Goal: Information Seeking & Learning: Learn about a topic

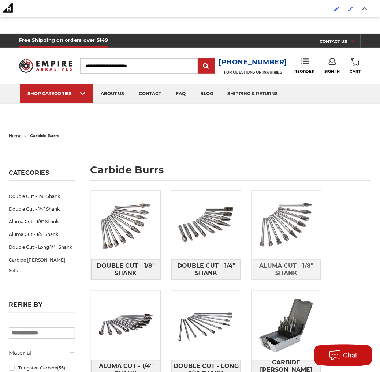
scroll to position [81, 0]
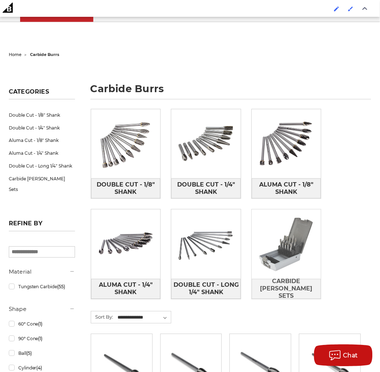
click at [268, 246] on img at bounding box center [286, 244] width 69 height 69
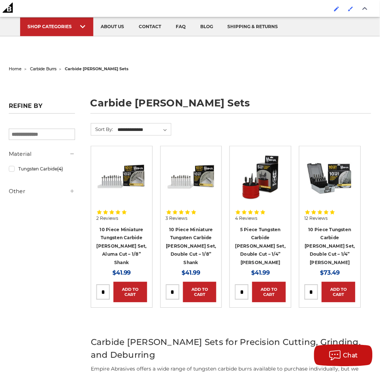
scroll to position [81, 0]
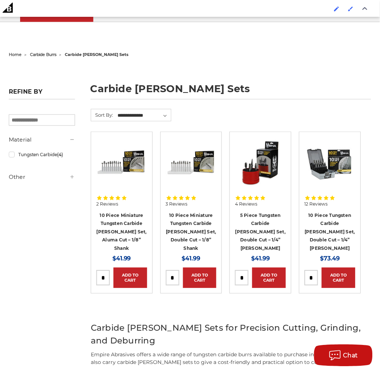
click at [201, 164] on img at bounding box center [191, 162] width 51 height 51
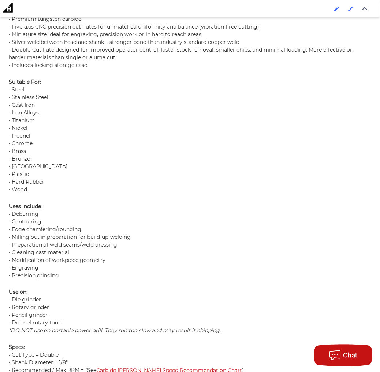
scroll to position [823, 0]
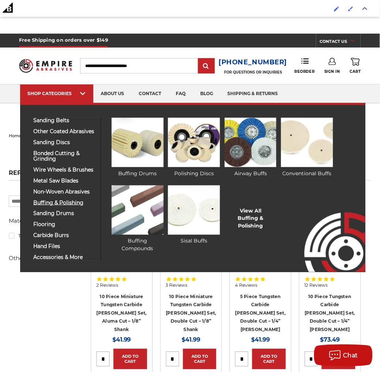
click at [76, 204] on span "buffing & polishing" at bounding box center [64, 202] width 62 height 5
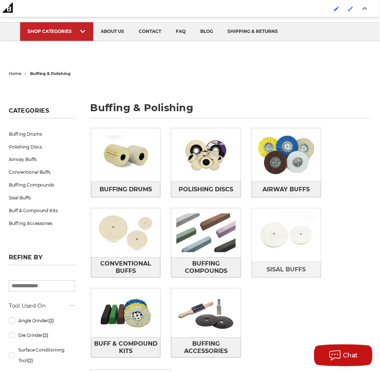
scroll to position [122, 0]
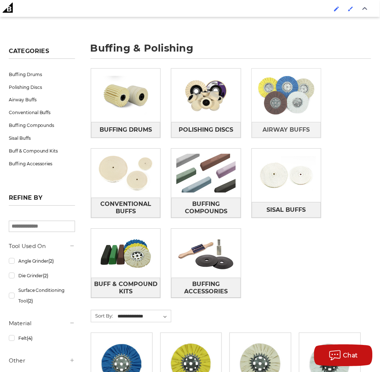
click at [286, 101] on img at bounding box center [286, 95] width 69 height 49
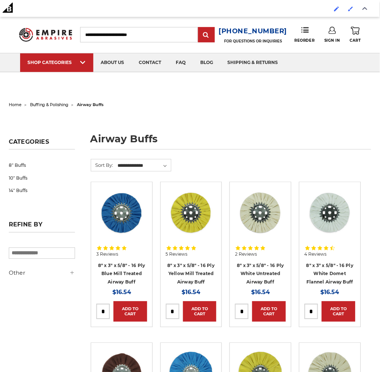
scroll to position [41, 0]
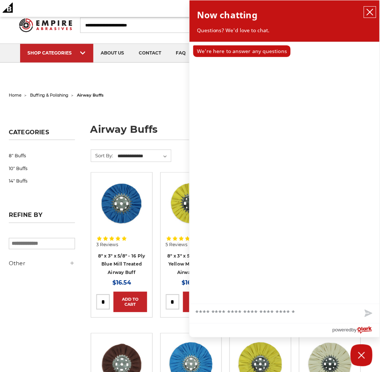
click at [372, 7] on button "close chatbox" at bounding box center [370, 12] width 12 height 11
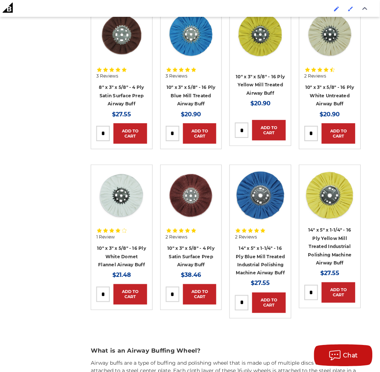
scroll to position [448, 0]
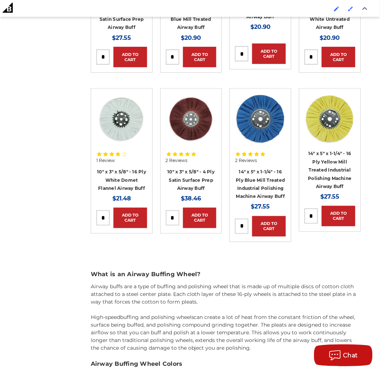
click at [328, 116] on img at bounding box center [330, 119] width 51 height 51
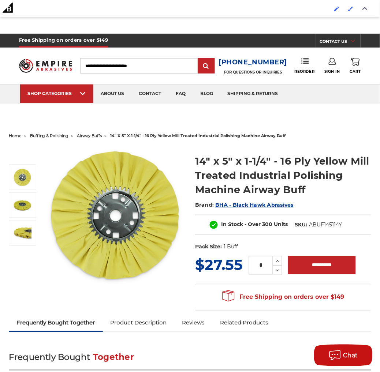
click at [48, 134] on span "buffing & polishing" at bounding box center [49, 135] width 39 height 5
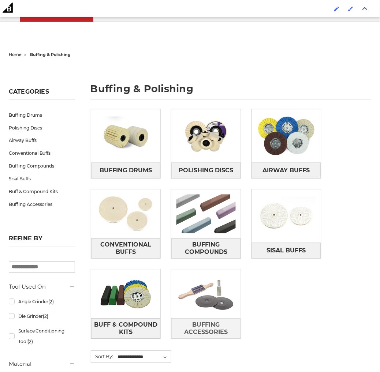
scroll to position [81, 0]
click at [214, 294] on img at bounding box center [205, 294] width 69 height 49
